Goal: Find contact information: Find contact information

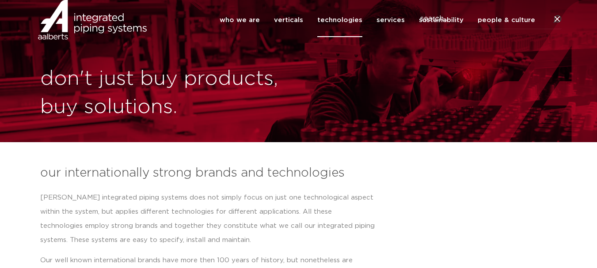
click at [353, 33] on link "technologies" at bounding box center [339, 20] width 45 height 34
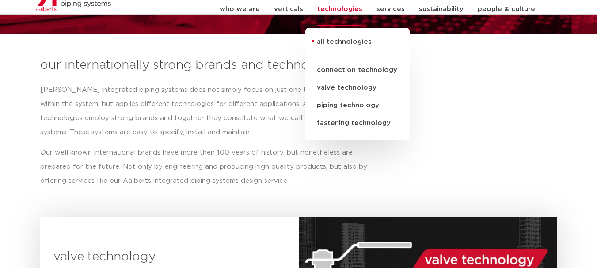
scroll to position [133, 0]
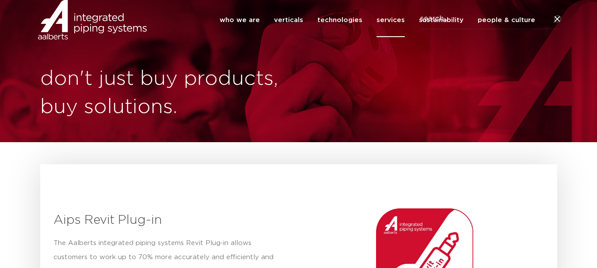
click at [393, 29] on link "services" at bounding box center [390, 20] width 28 height 34
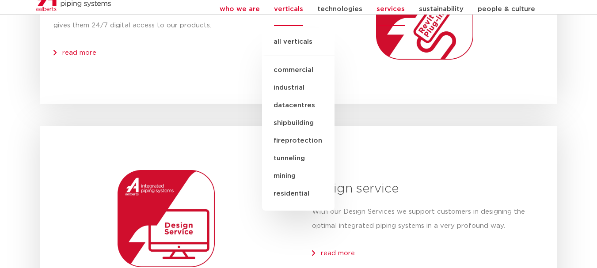
scroll to position [221, 0]
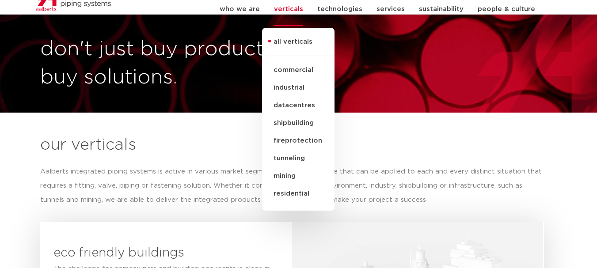
scroll to position [88, 0]
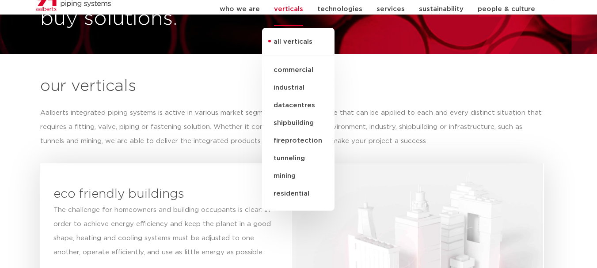
click at [219, 99] on div "our verticals Aalberts integrated piping systems is active in various market se…" at bounding box center [292, 273] width 513 height 403
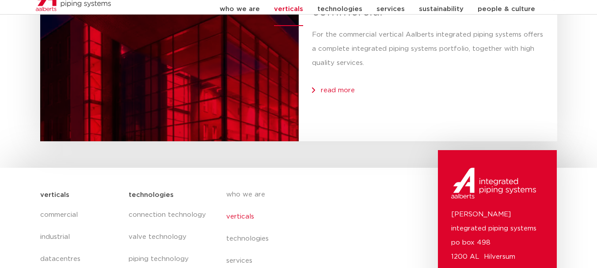
scroll to position [2033, 0]
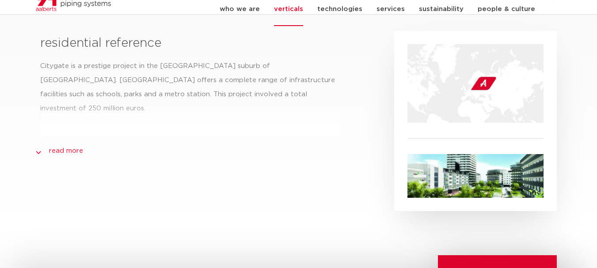
scroll to position [297, 0]
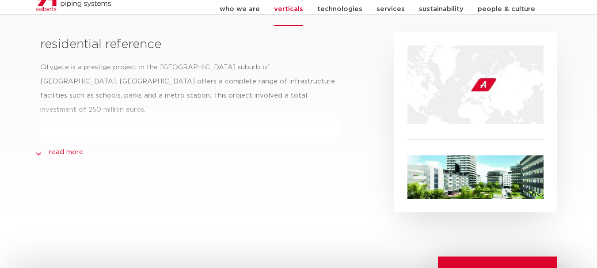
click at [67, 147] on link "read more" at bounding box center [66, 152] width 34 height 11
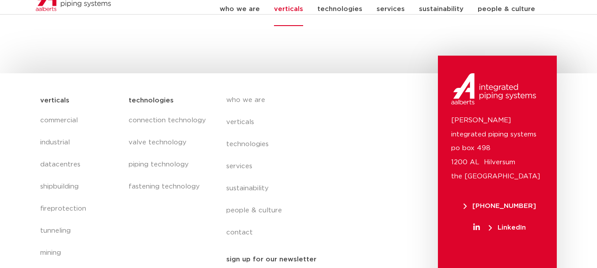
scroll to position [613, 0]
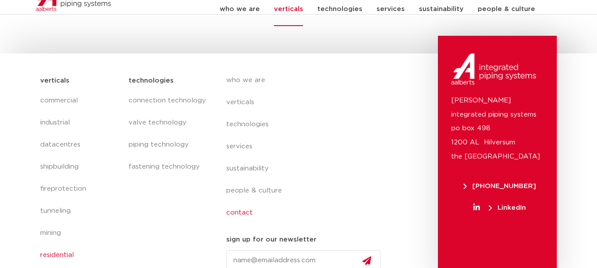
click at [238, 202] on link "contact" at bounding box center [307, 213] width 162 height 22
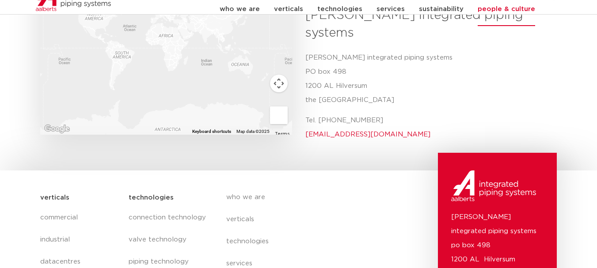
scroll to position [398, 0]
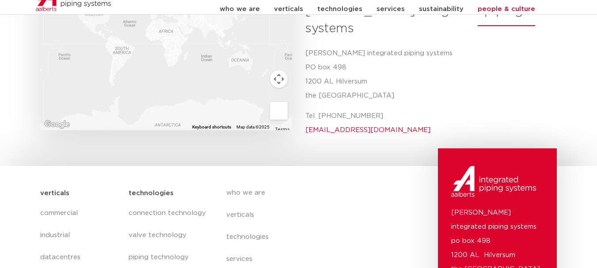
click at [341, 65] on p "[PERSON_NAME] integrated piping systems [STREET_ADDRESS]" at bounding box center [427, 74] width 245 height 57
copy p "[GEOGRAPHIC_DATA]"
